Goal: Information Seeking & Learning: Learn about a topic

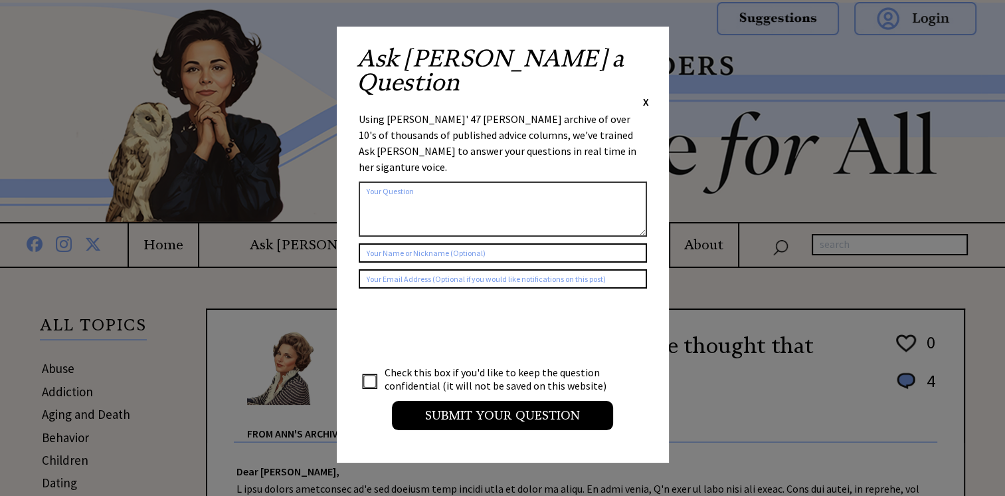
click at [646, 95] on span "X" at bounding box center [646, 101] width 6 height 13
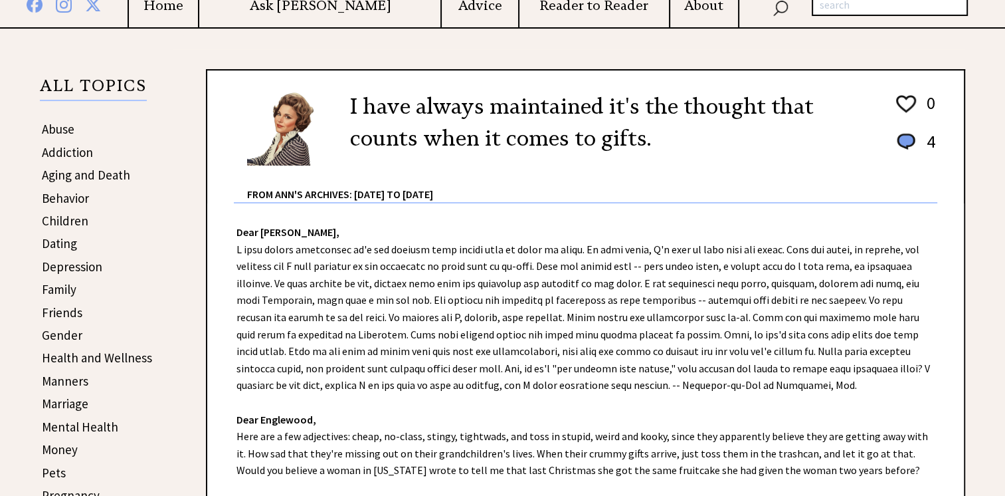
scroll to position [266, 0]
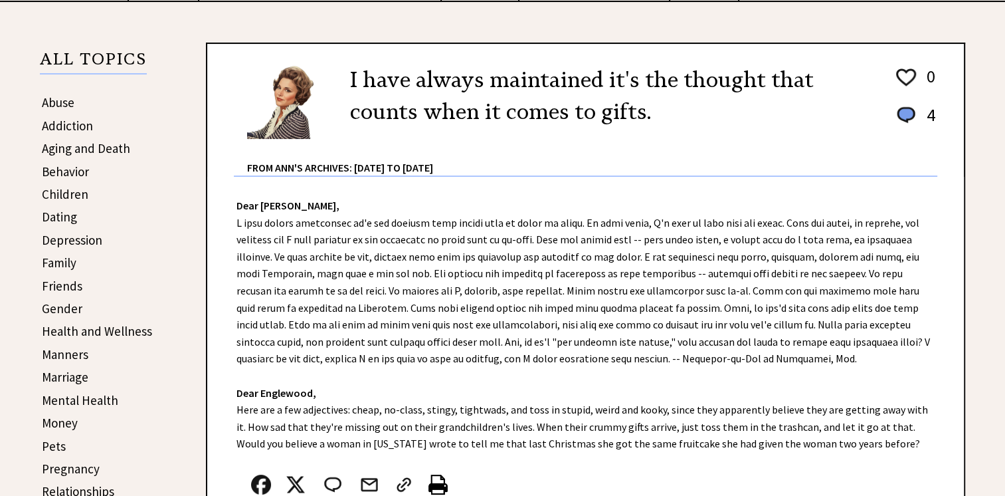
click at [54, 101] on link "Abuse" at bounding box center [58, 102] width 33 height 16
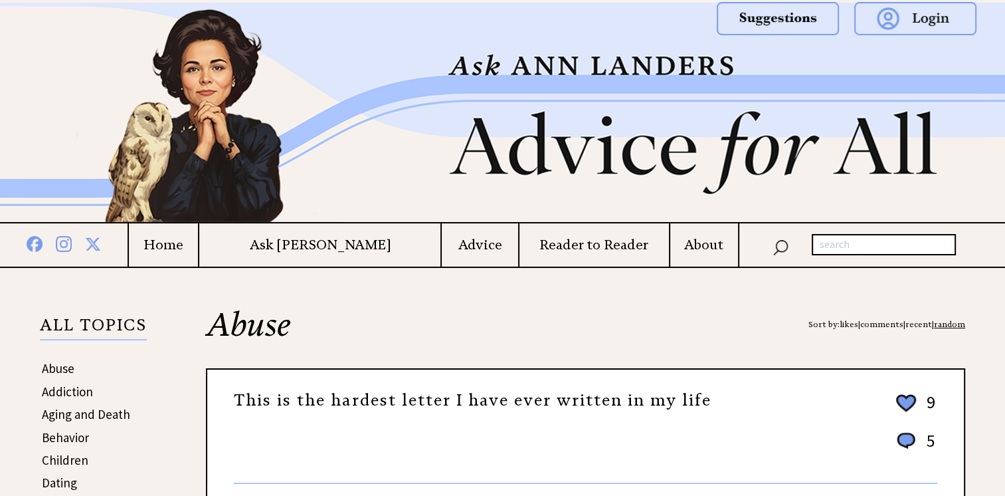
click at [66, 387] on link "Addiction" at bounding box center [67, 391] width 51 height 16
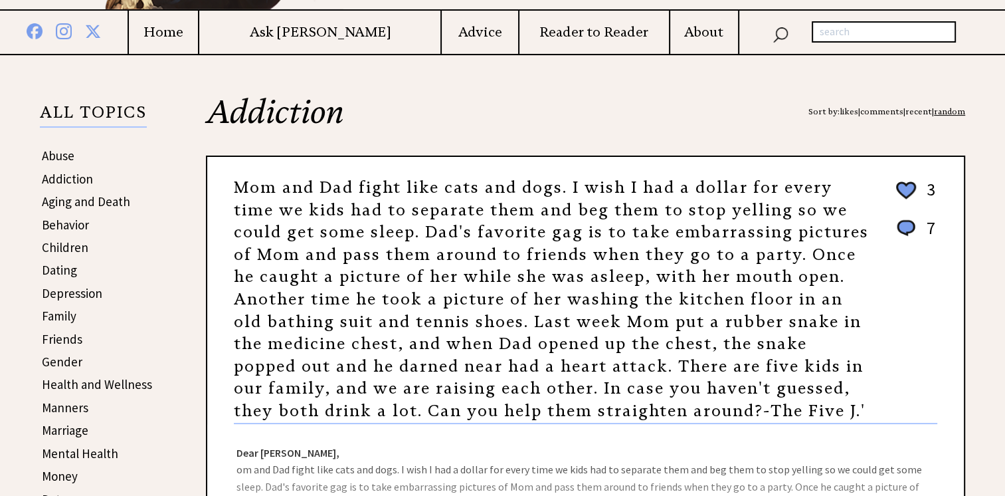
scroll to position [248, 0]
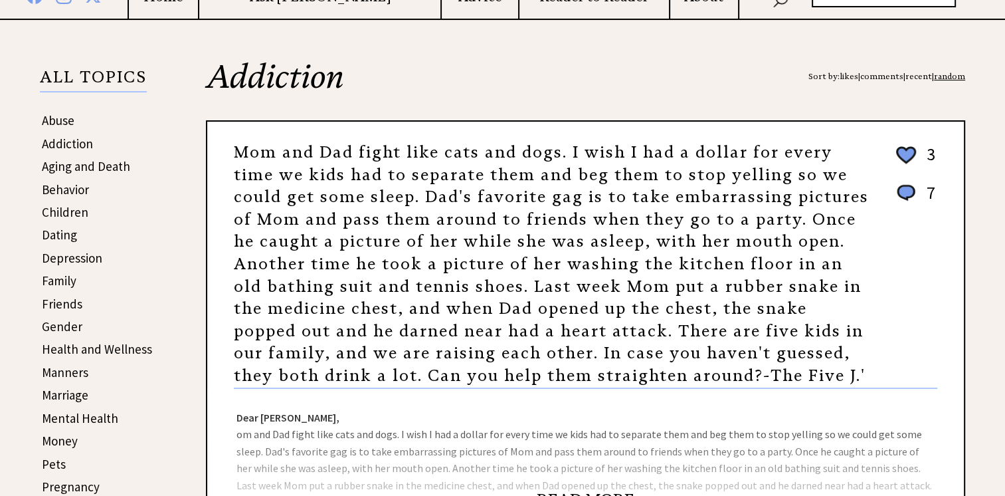
click at [61, 229] on link "Dating" at bounding box center [59, 235] width 35 height 16
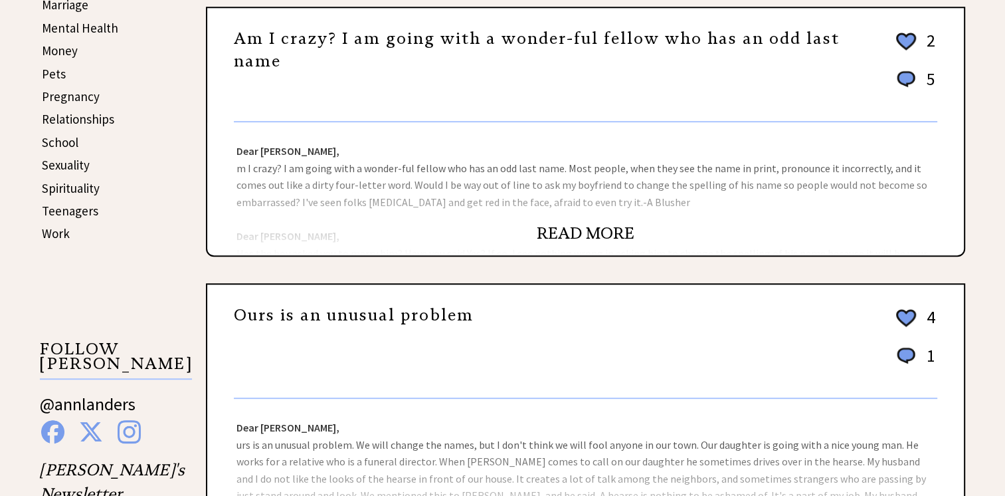
scroll to position [664, 0]
